Goal: Information Seeking & Learning: Learn about a topic

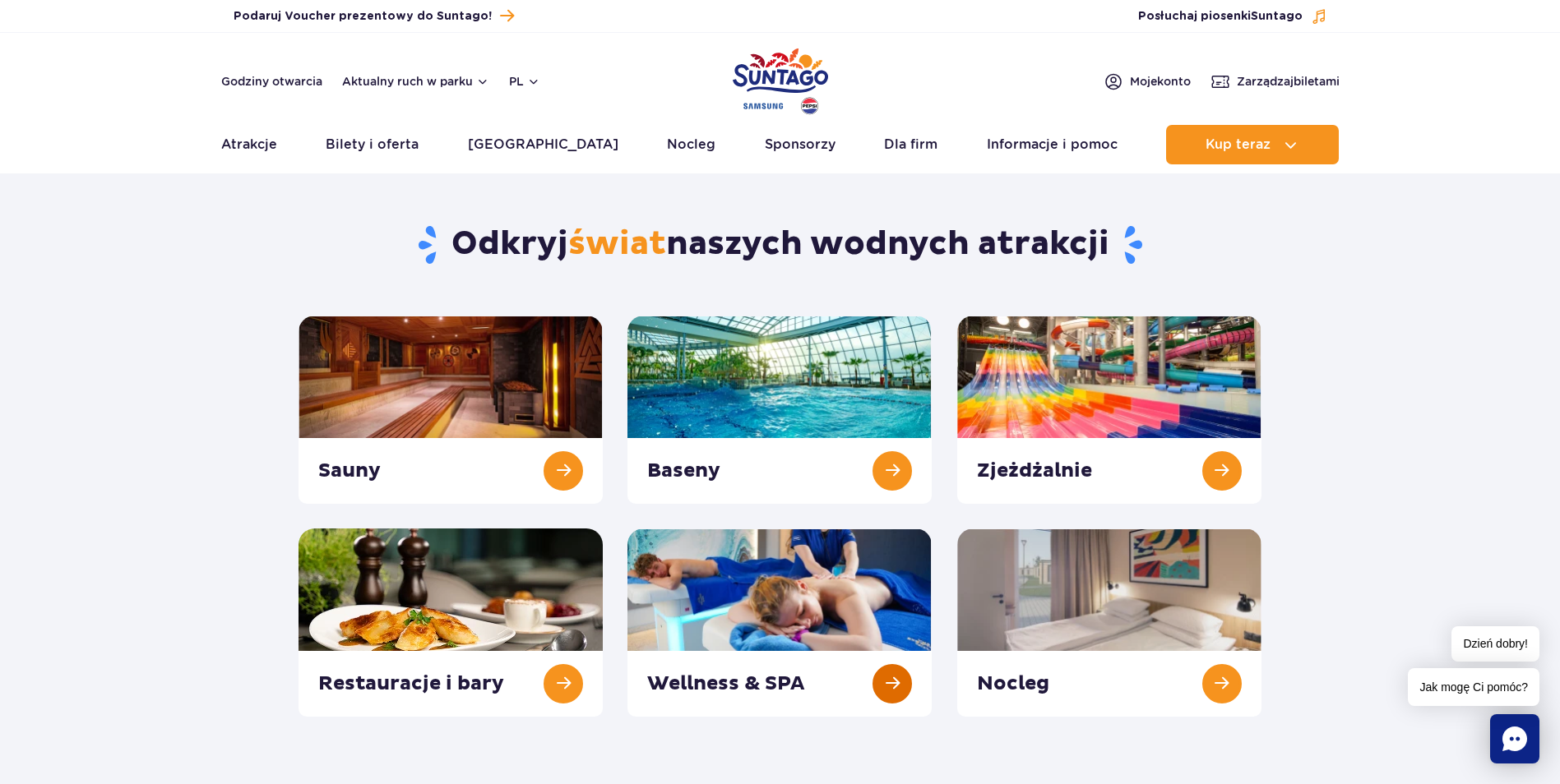
click at [750, 581] on link at bounding box center [780, 623] width 305 height 189
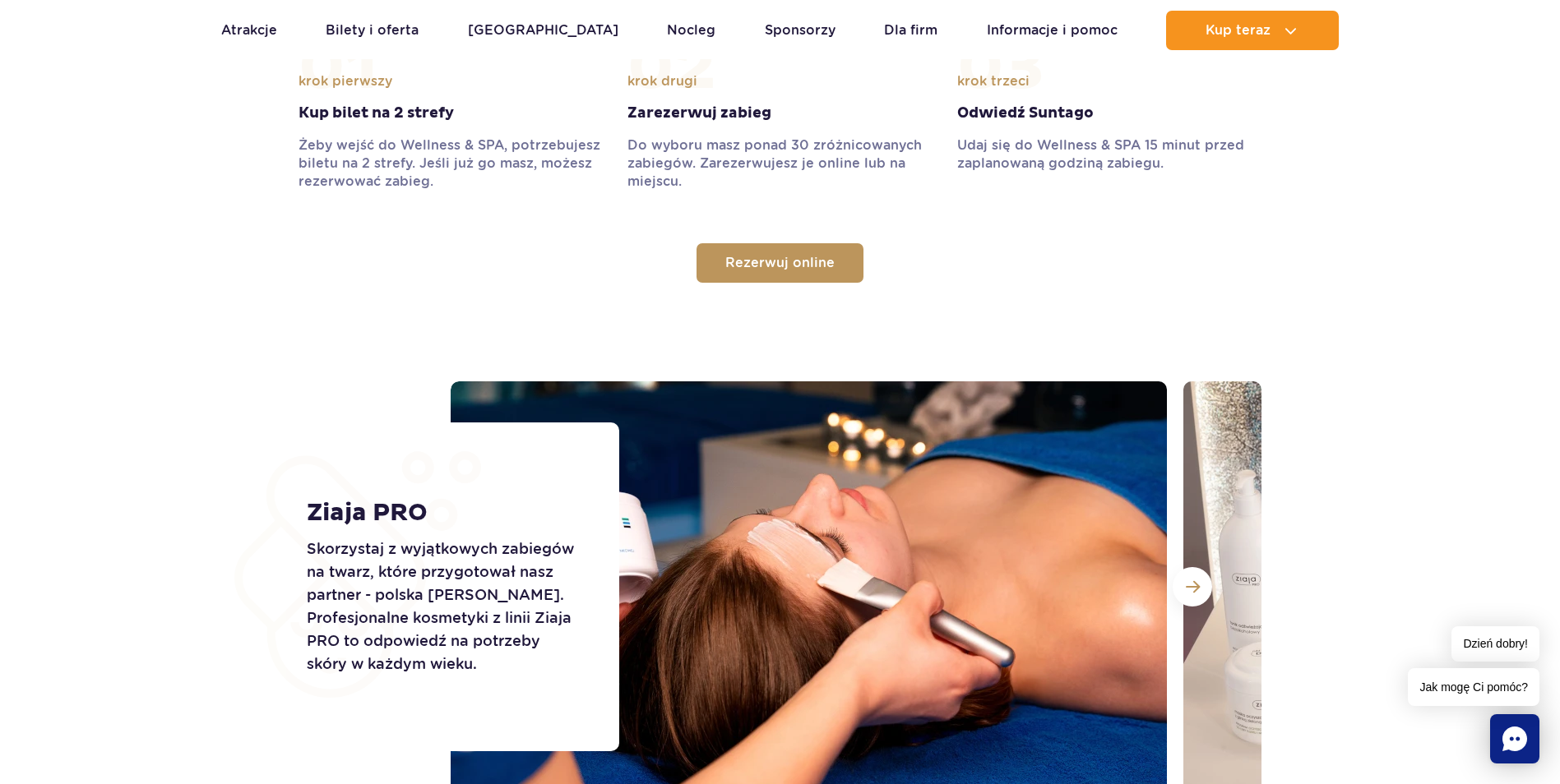
scroll to position [1643, 0]
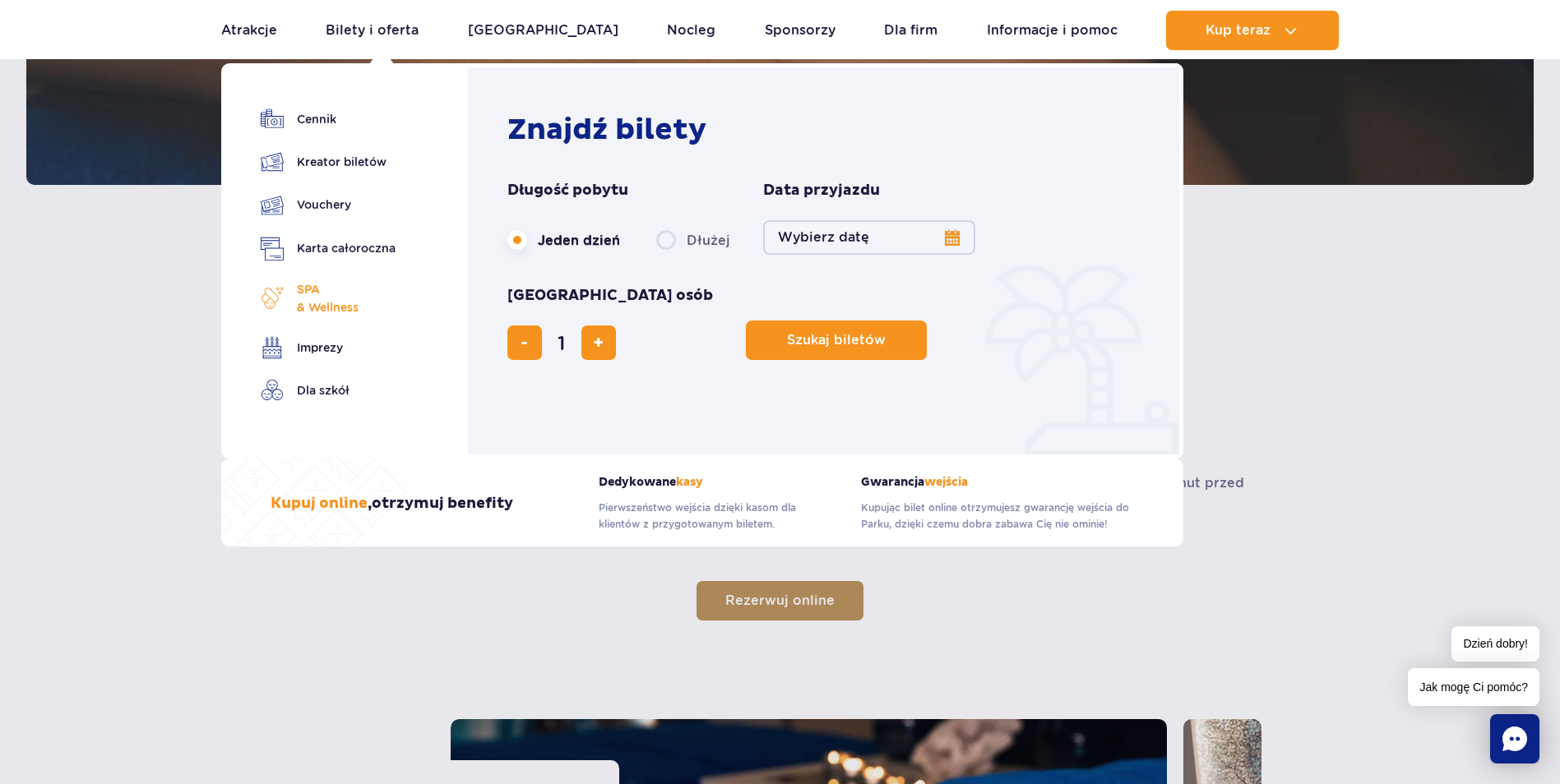
click at [299, 305] on span "SPA & Wellness" at bounding box center [328, 298] width 62 height 36
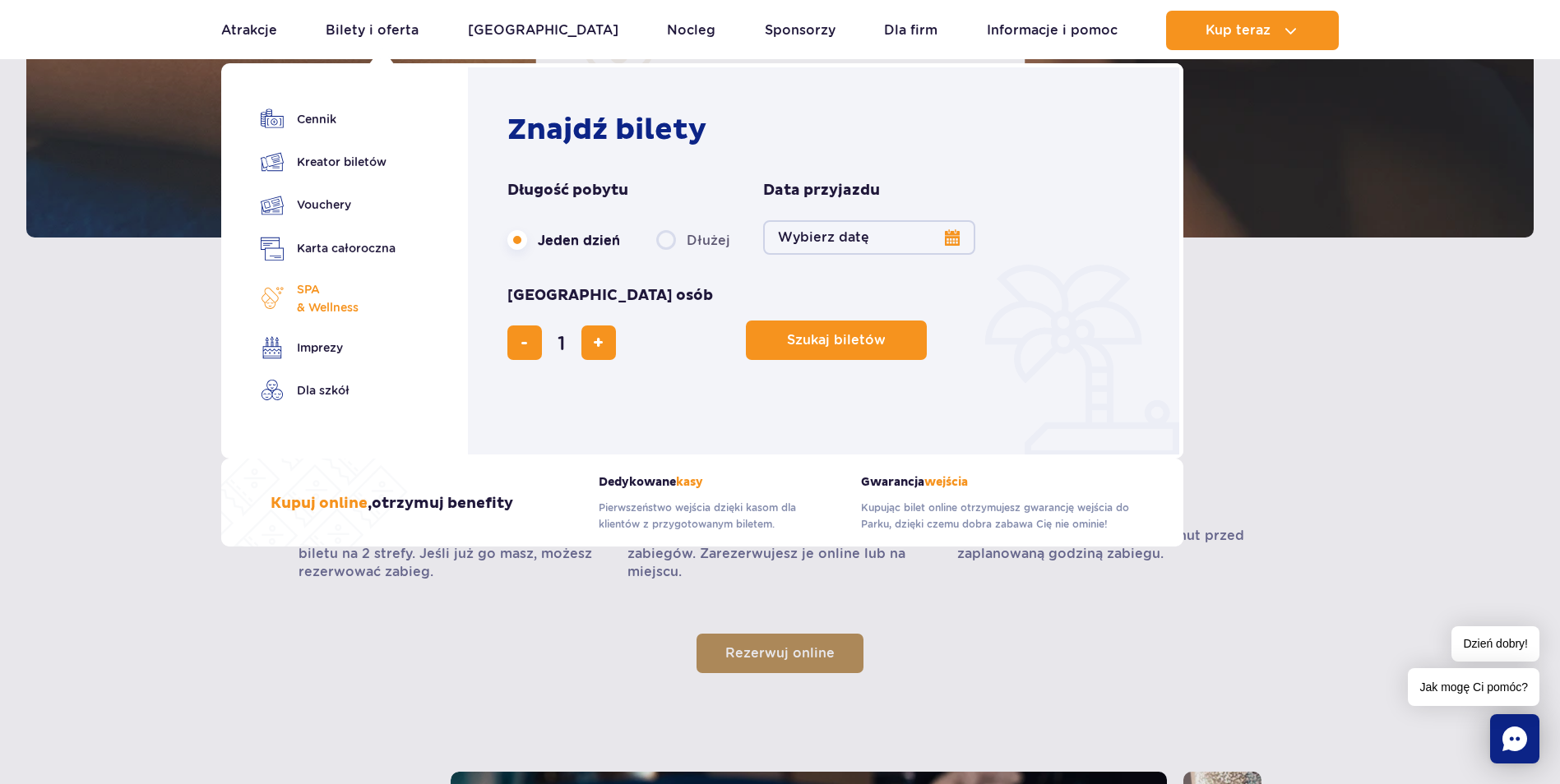
scroll to position [1625, 0]
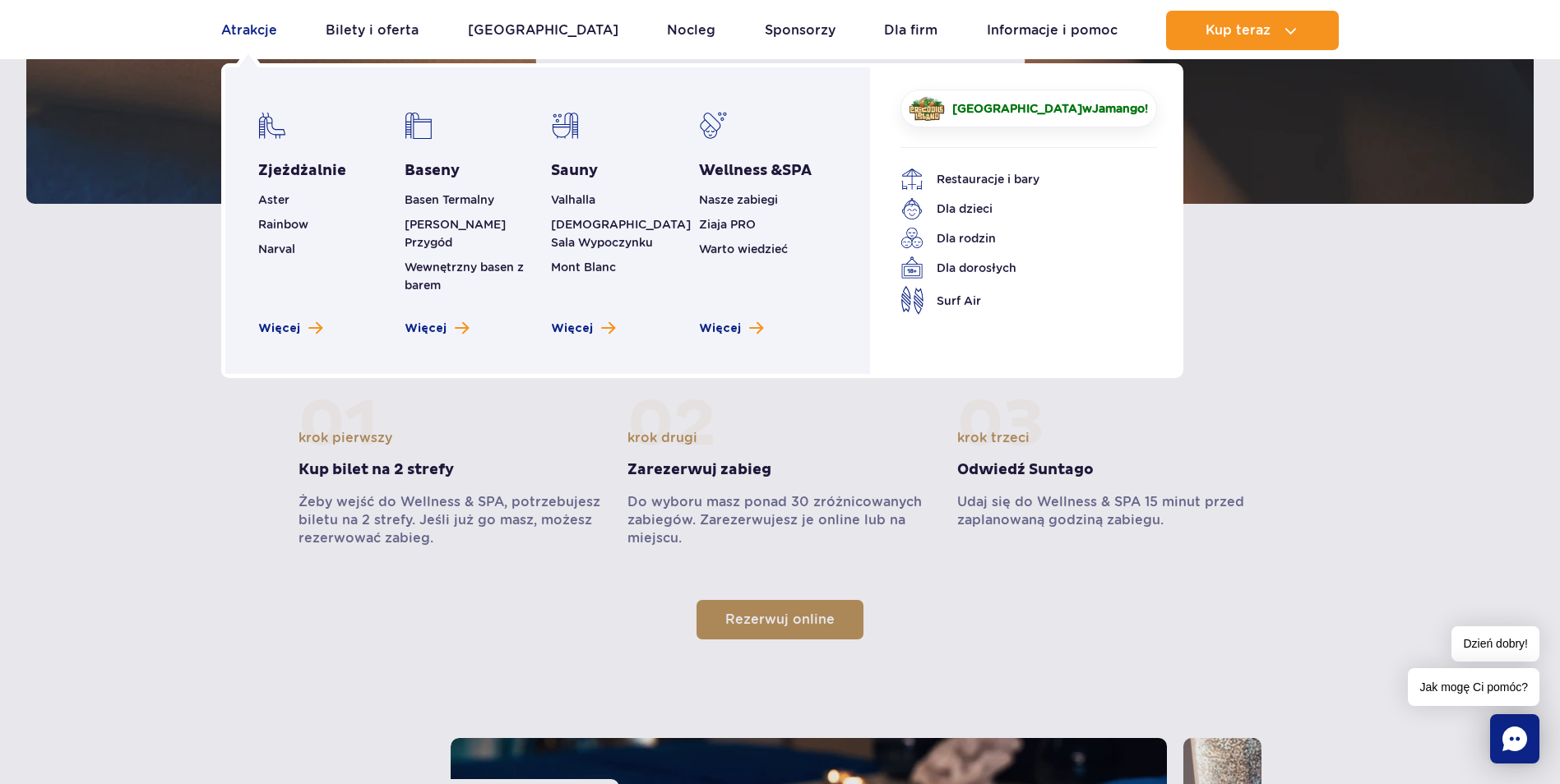
click at [250, 30] on link "Atrakcje" at bounding box center [250, 30] width 56 height 40
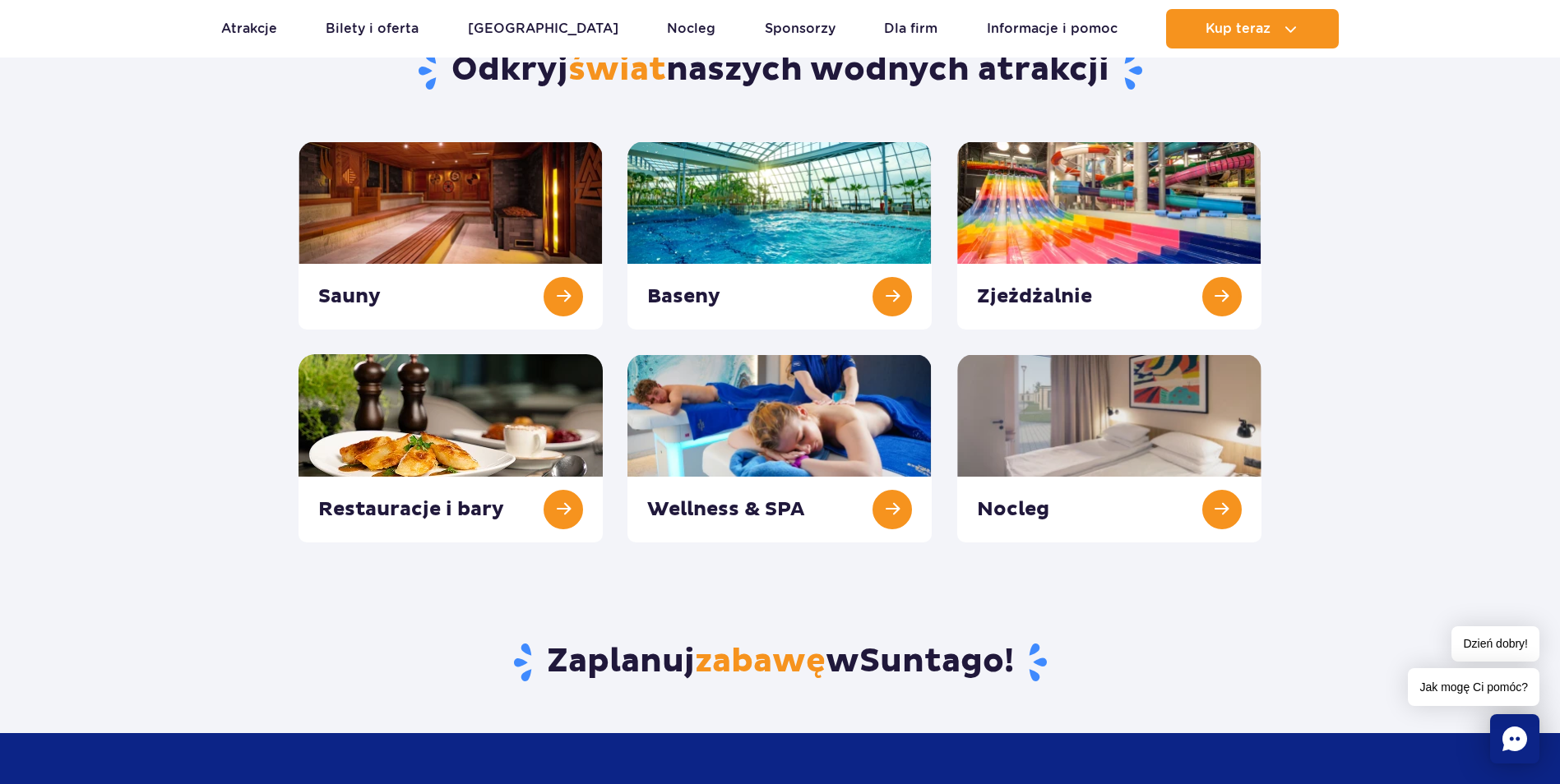
scroll to position [247, 0]
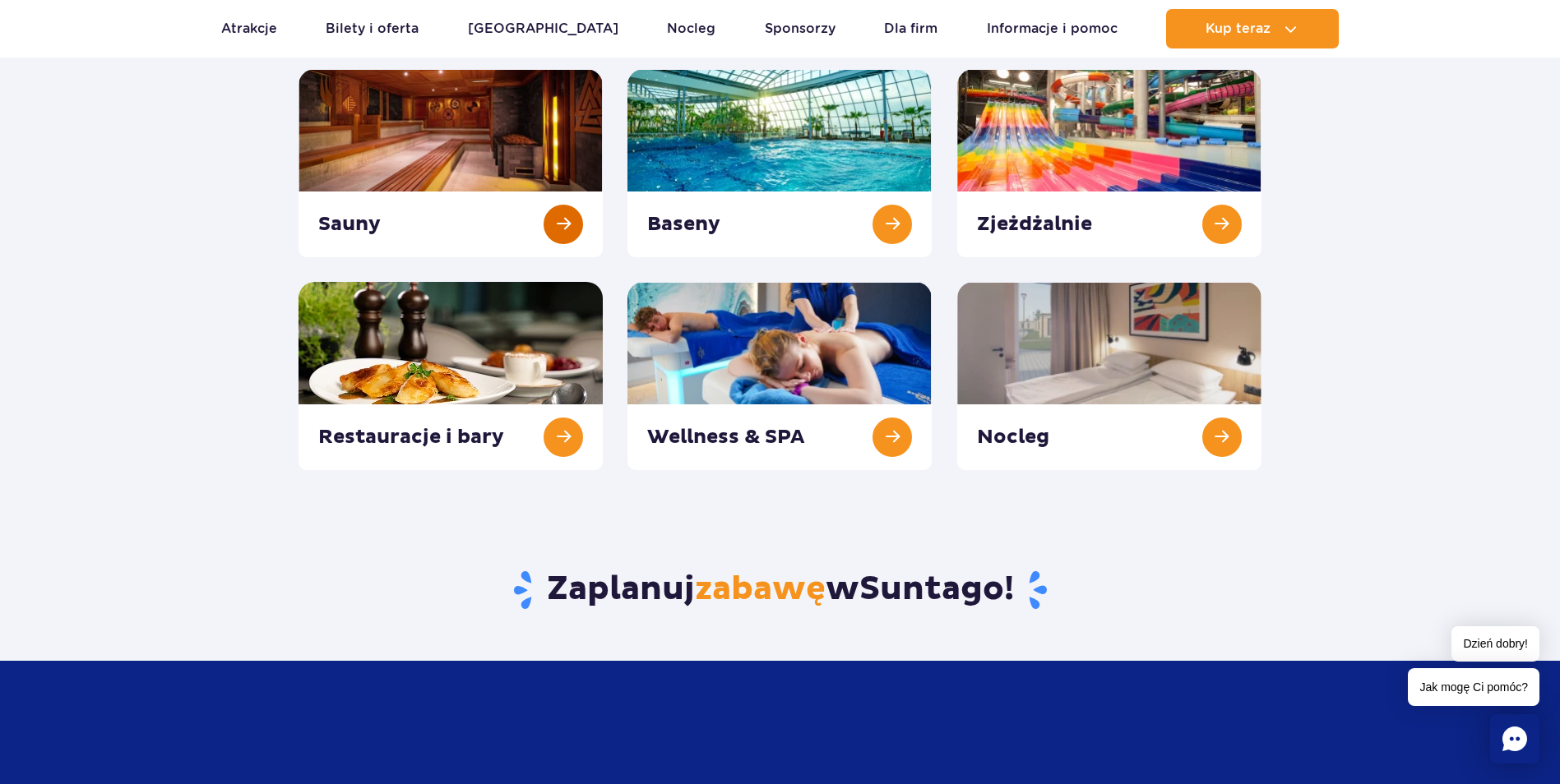
click at [441, 129] on link at bounding box center [451, 162] width 305 height 189
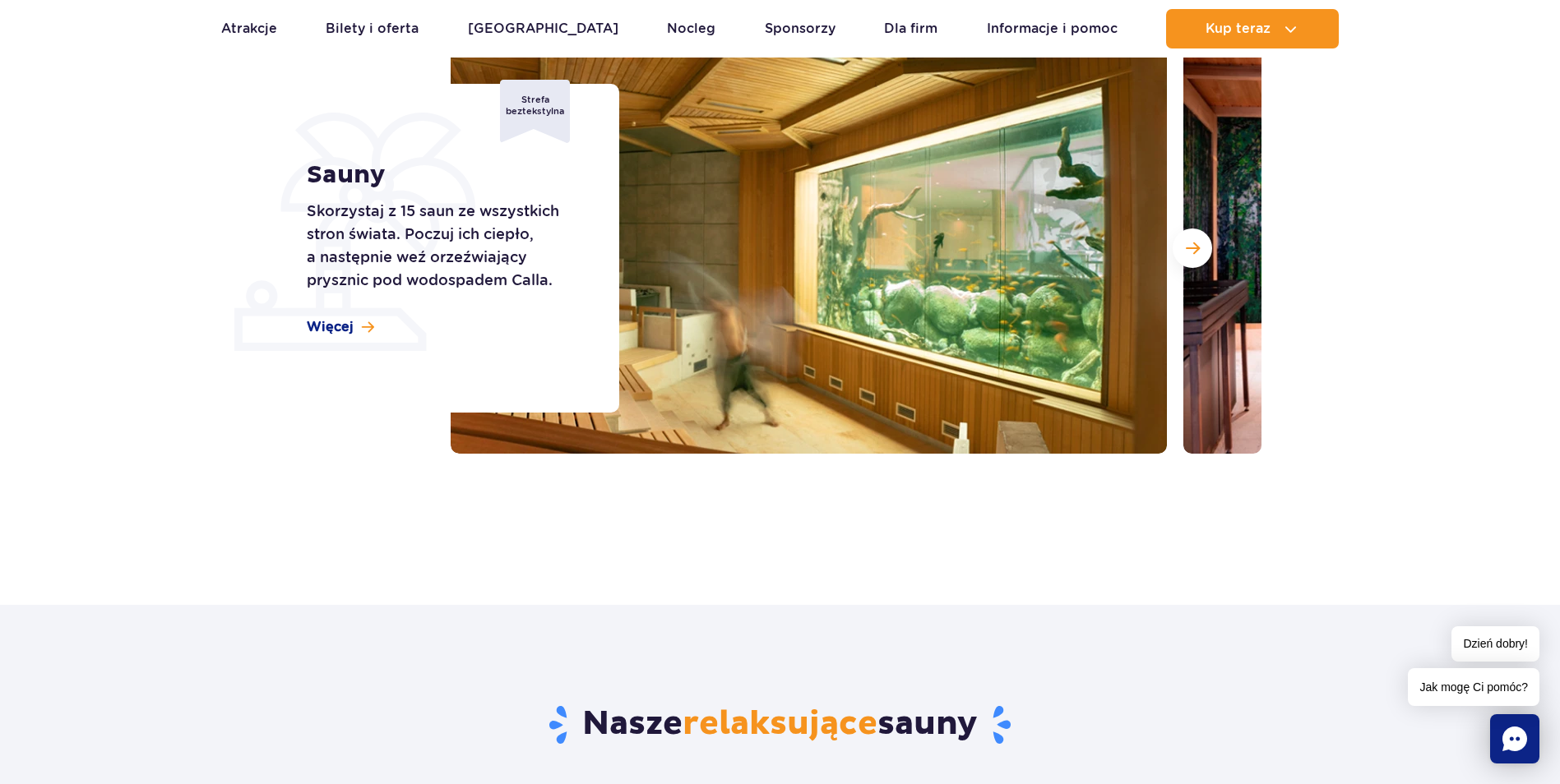
scroll to position [164, 0]
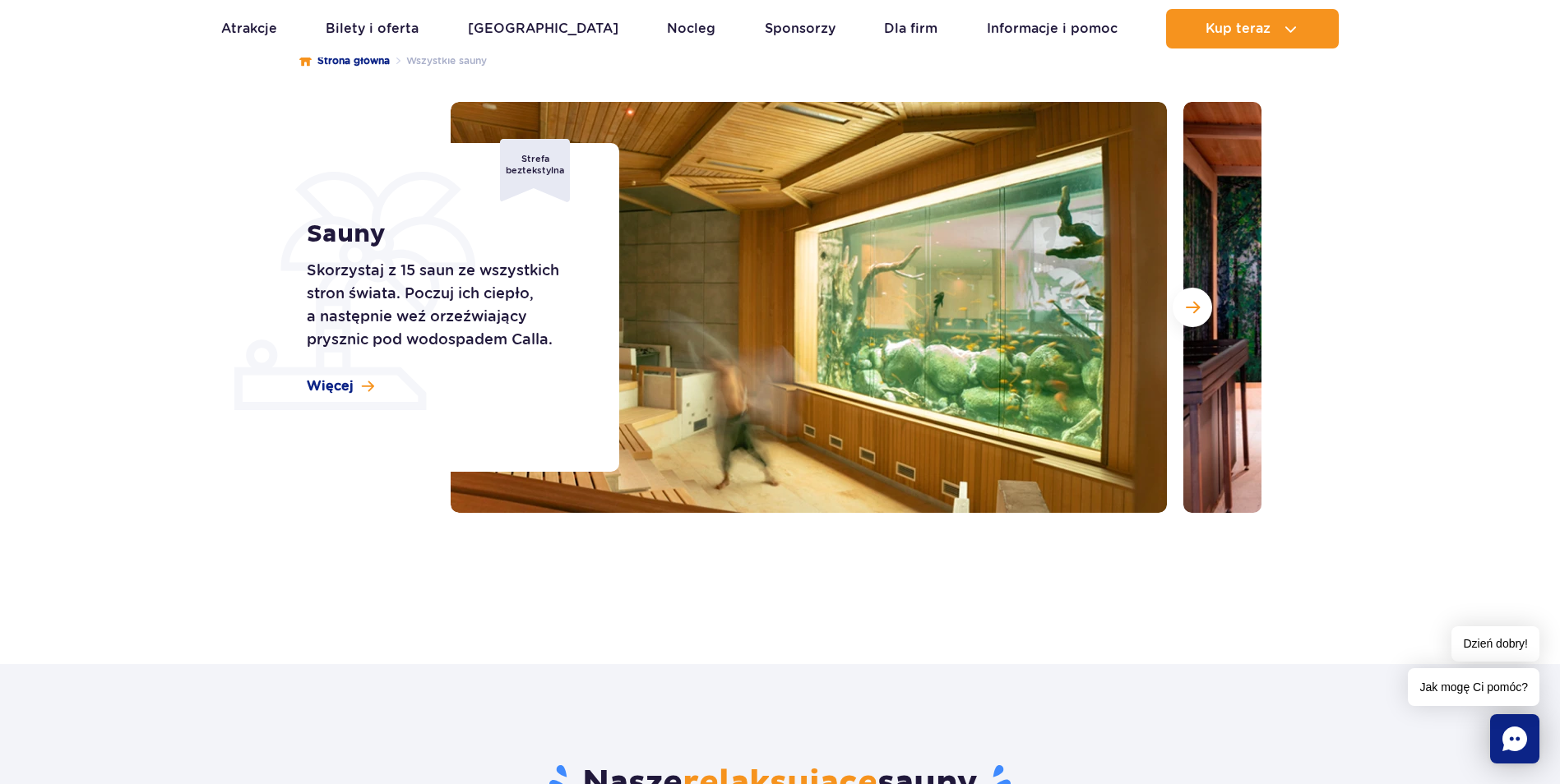
click at [299, 391] on div "Sauny Skorzystaj z 15 saun ze wszystkich stron świata. Poczuj ich ciepło, a nas…" at bounding box center [453, 307] width 333 height 329
click at [351, 389] on span "Więcej" at bounding box center [330, 386] width 46 height 18
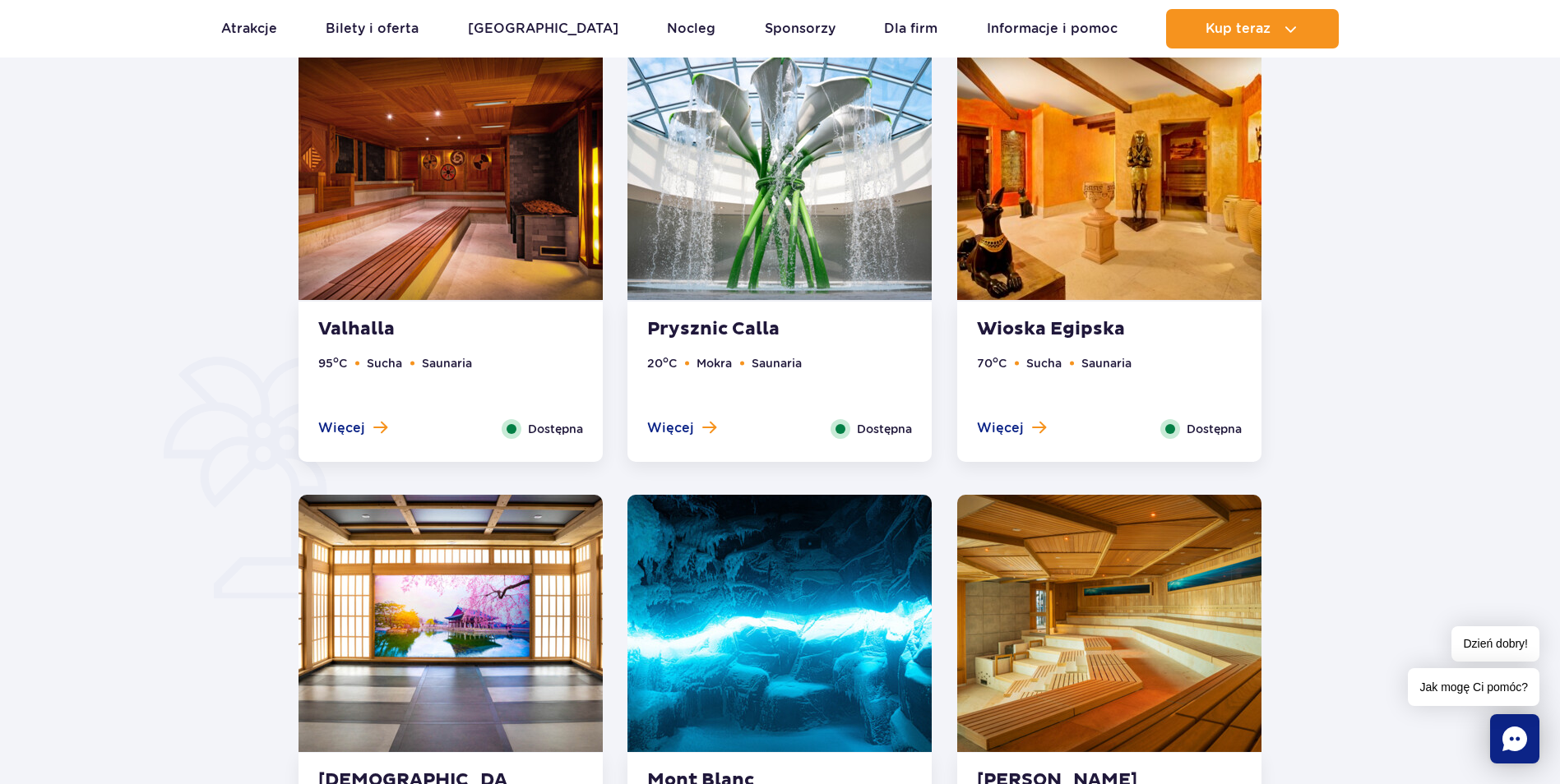
scroll to position [746, 0]
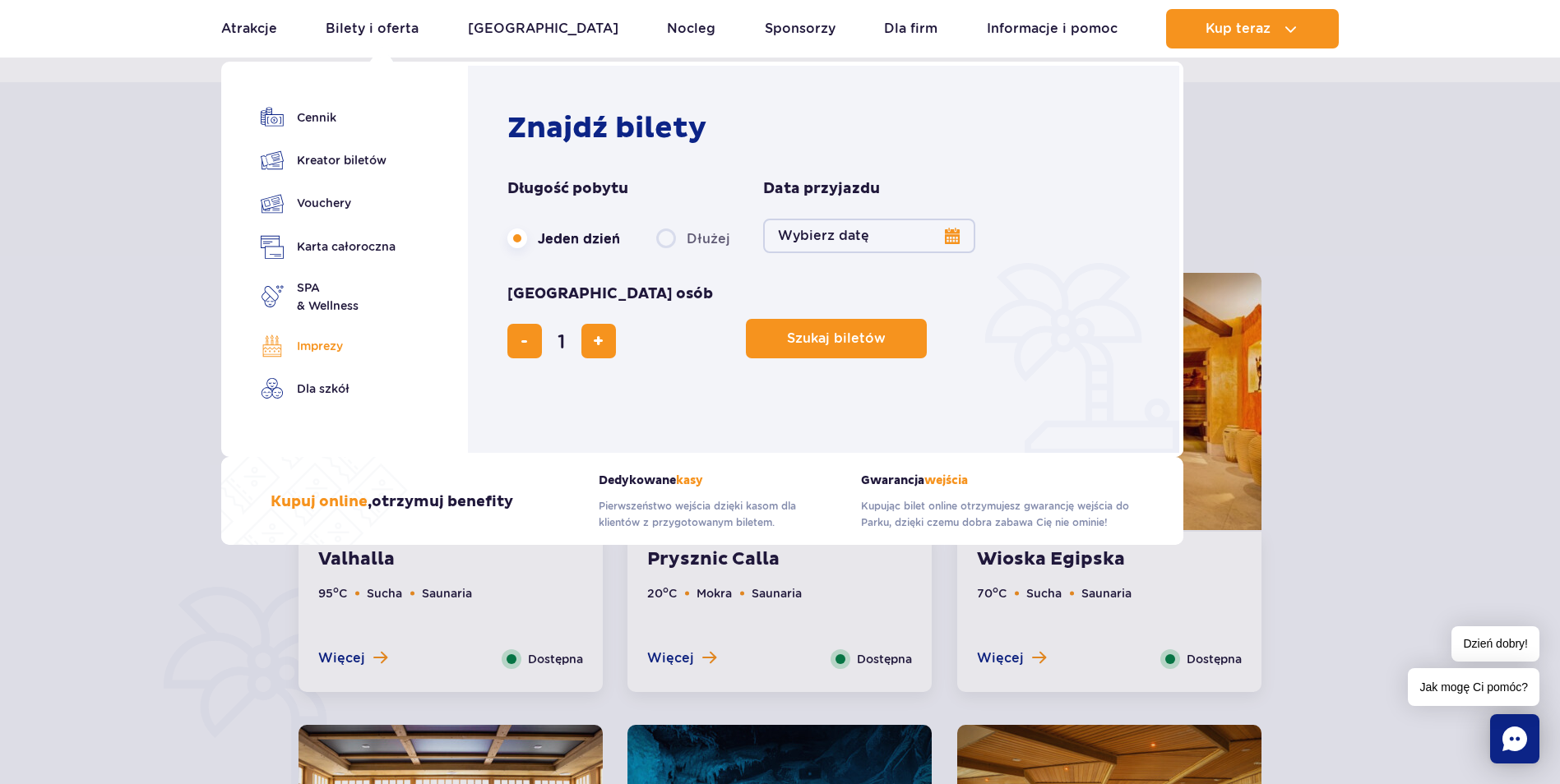
click at [317, 348] on link "Imprezy" at bounding box center [327, 346] width 134 height 23
